Goal: Communication & Community: Connect with others

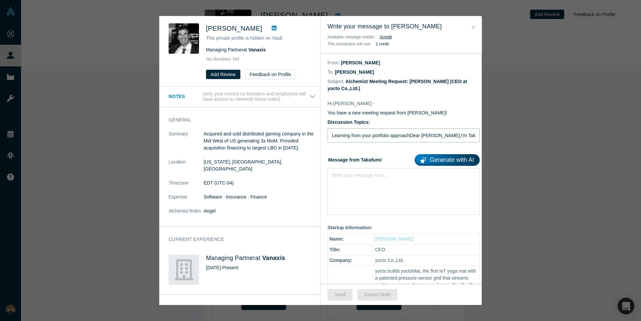
type input "Learning from your portfolio approachDear Nicolas Levin,I'm Takafumi from yocto…"
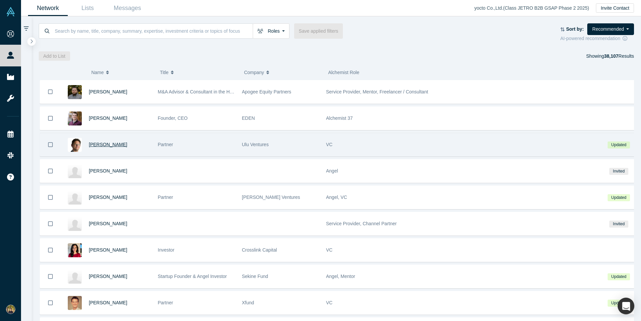
click at [101, 145] on span "[PERSON_NAME]" at bounding box center [108, 144] width 38 height 5
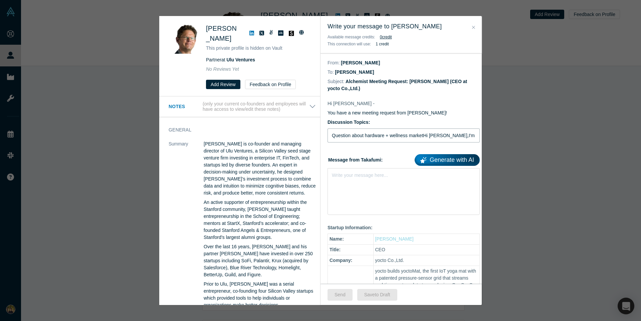
type input "Question about hardware + wellness marketHi Clint Korver,I'm researching how US…"
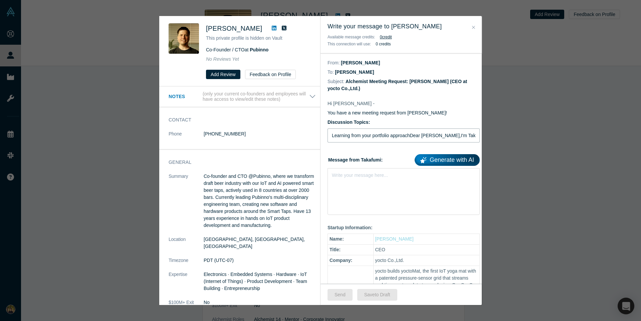
type input "Learning from your portfolio approachDear Nico Alpmen,I'm Takafumi from yocto, …"
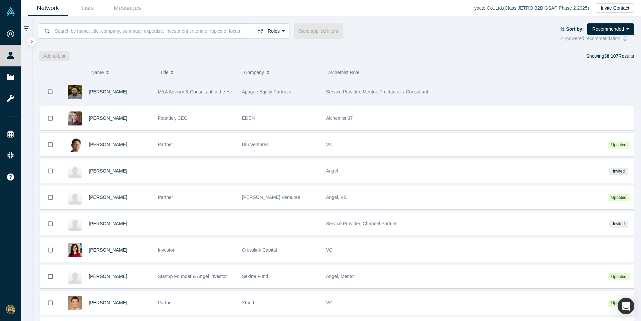
click at [108, 92] on span "[PERSON_NAME]" at bounding box center [108, 91] width 38 height 5
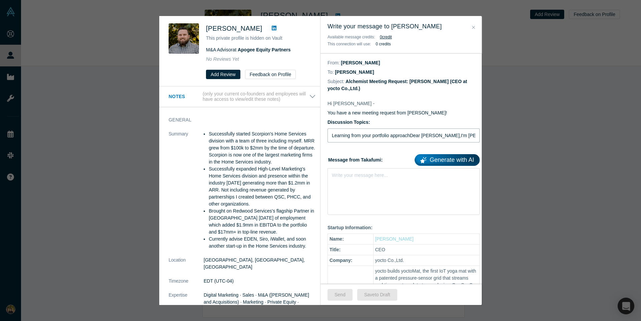
type input "Learning from your portfolio approachDear Brendan Hughson,I'm Takafumi from yoc…"
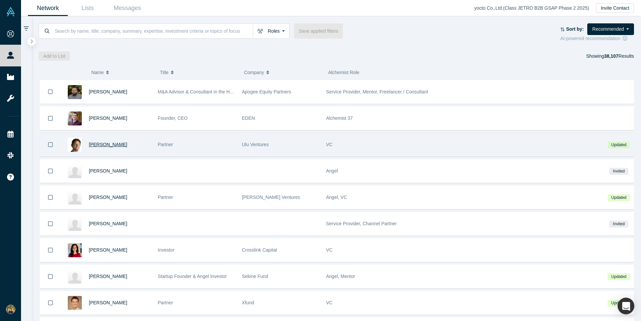
click at [101, 145] on span "[PERSON_NAME]" at bounding box center [108, 144] width 38 height 5
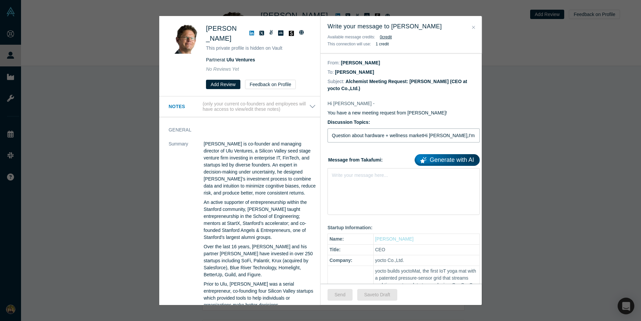
type input "Question about hardware + wellness marketHi Clint Korver,I'm researching how US…"
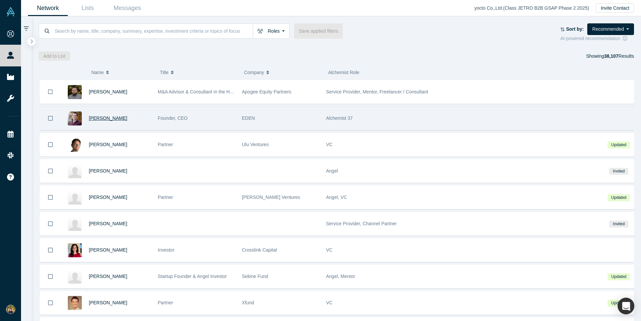
click at [101, 118] on span "[PERSON_NAME]" at bounding box center [108, 118] width 38 height 5
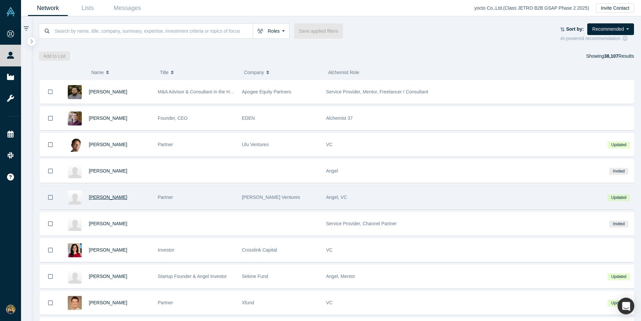
click at [101, 197] on span "[PERSON_NAME]" at bounding box center [108, 197] width 38 height 5
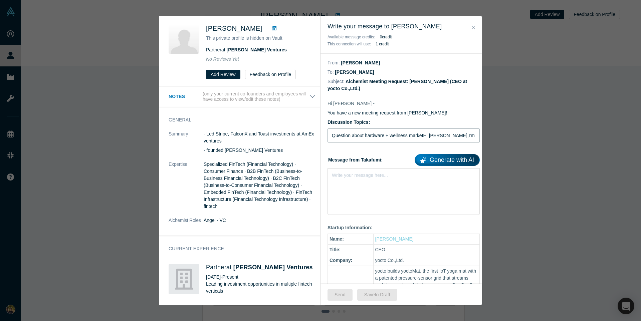
type input "Question about hardware + wellness marketHi Julia Huang,I'm researching how US …"
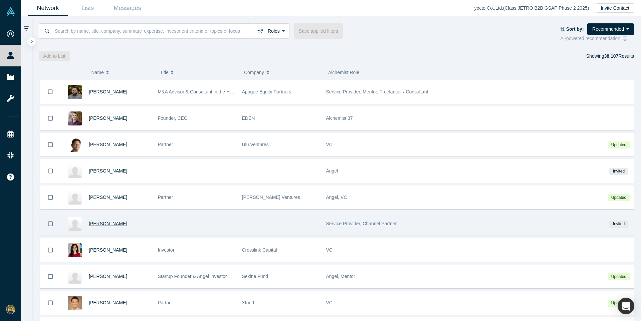
click at [102, 224] on span "[PERSON_NAME]" at bounding box center [108, 223] width 38 height 5
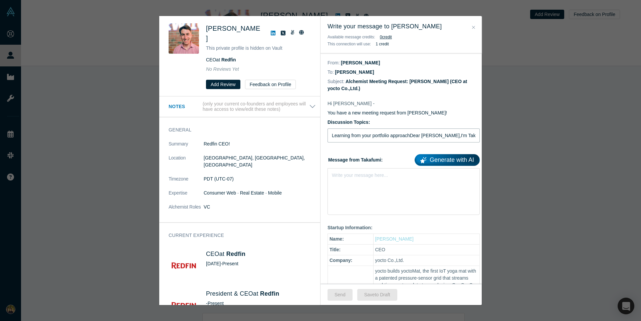
type input "Learning from your portfolio approachDear Glenn Kelman,I'm Takafumi from yocto,…"
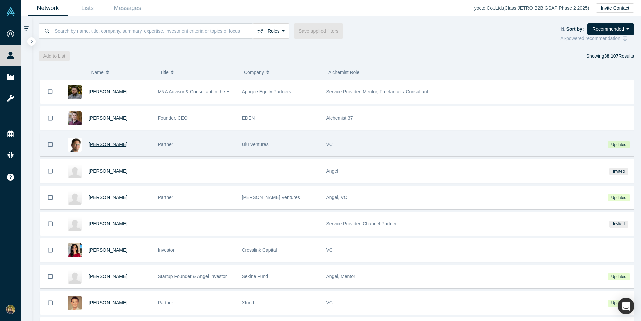
click at [101, 145] on span "[PERSON_NAME]" at bounding box center [108, 144] width 38 height 5
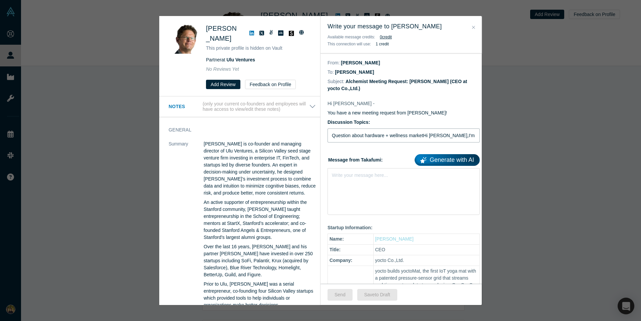
type input "Question about hardware + wellness marketHi [PERSON_NAME],I'm researching how U…"
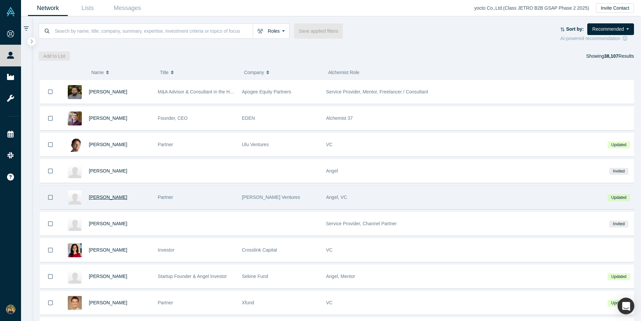
click at [101, 197] on span "[PERSON_NAME]" at bounding box center [108, 197] width 38 height 5
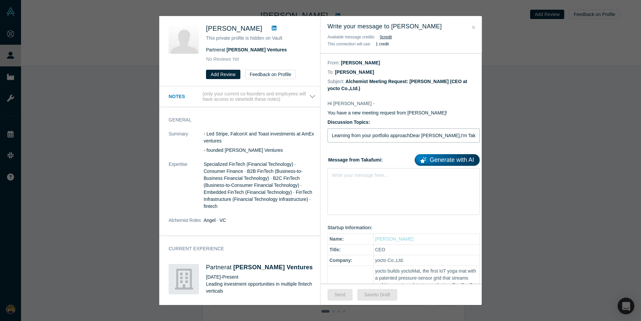
type input "Learning from your portfolio approachDear Julia Huang,I'm Takafumi from yocto, …"
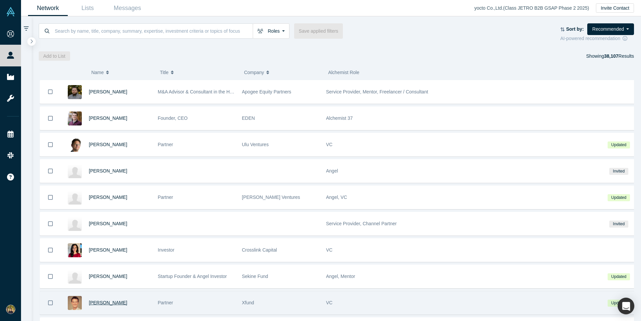
click at [106, 303] on span "Brandon Farwell" at bounding box center [108, 302] width 38 height 5
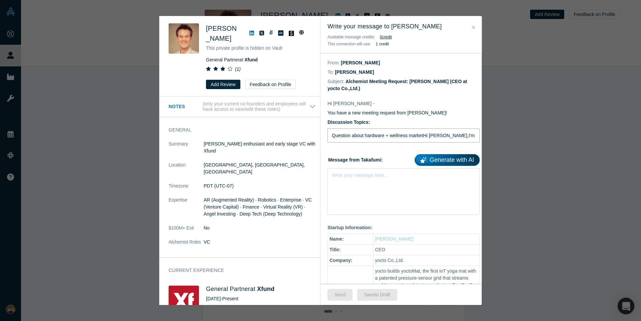
type input "Question about hardware + wellness marketHi Brandon Farwell,I'm researching how…"
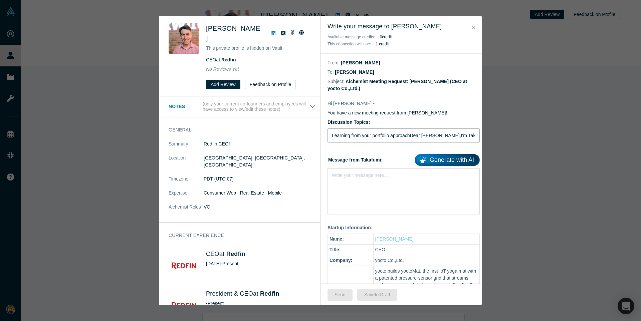
type input "Learning from your portfolio approachDear Glenn Kelman,I'm Takafumi from yocto,…"
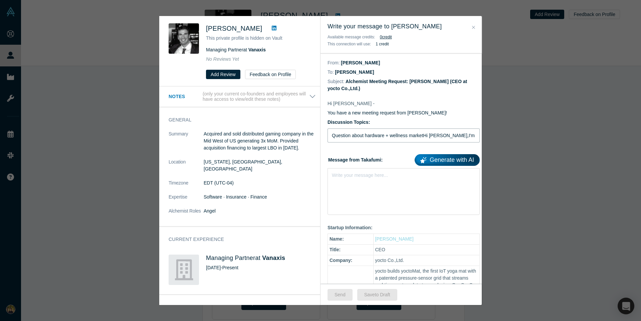
type input "Question about hardware + wellness marketHi Nicolas Levin,I'm researching how U…"
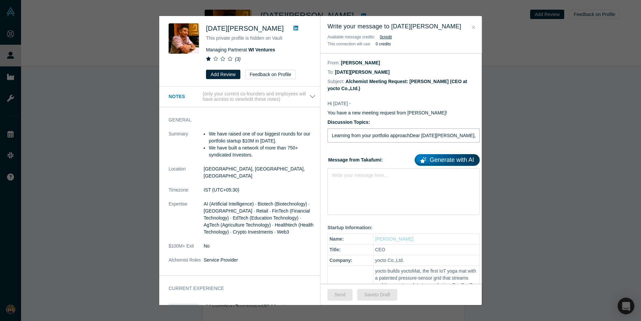
type input "Learning from your portfolio approachDear Kartik Agnihotri,I'm Takafumi from yo…"
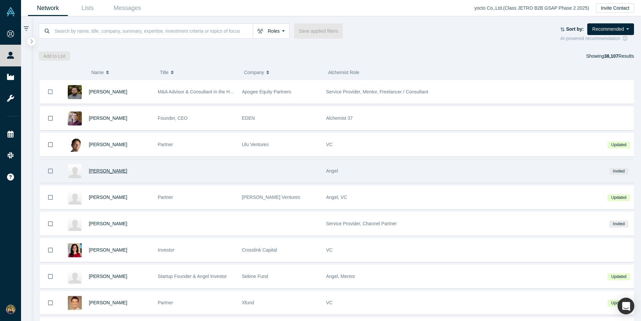
click at [109, 171] on span "Takafumi Murakami" at bounding box center [108, 170] width 38 height 5
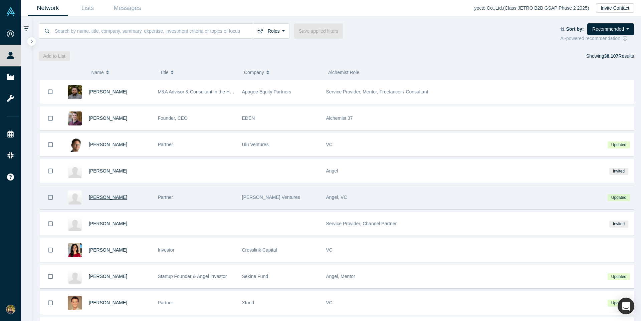
click at [101, 197] on span "[PERSON_NAME]" at bounding box center [108, 197] width 38 height 5
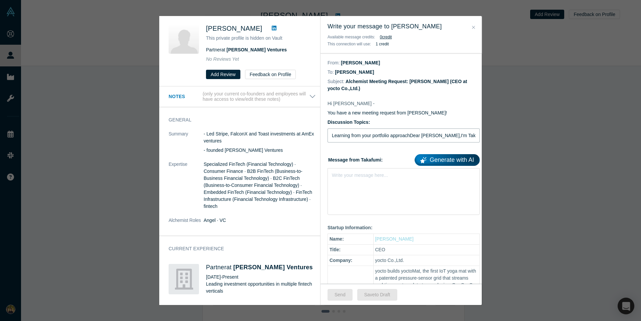
type input "Learning from your portfolio approachDear [PERSON_NAME],I'm Takafumi from yocto…"
